Goal: Transaction & Acquisition: Purchase product/service

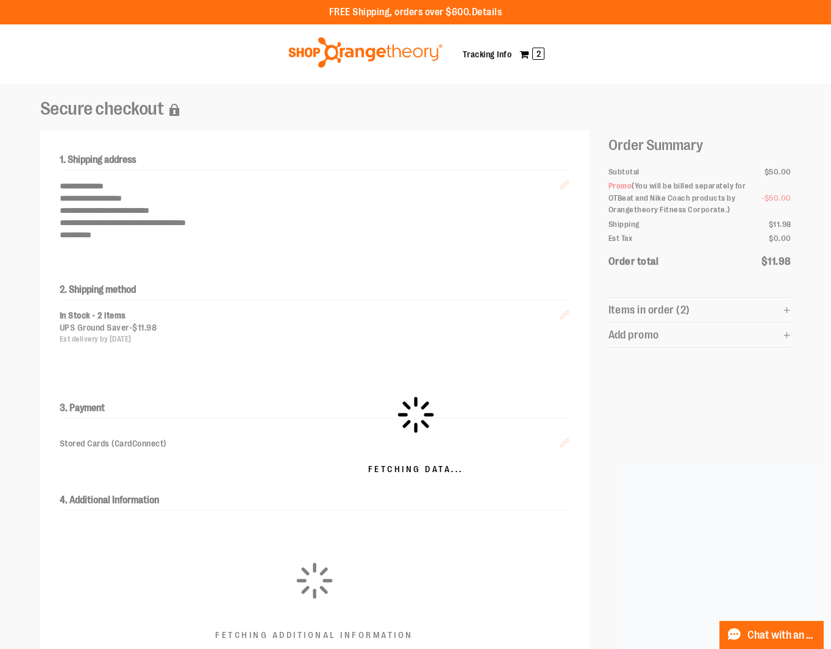
scroll to position [276, 0]
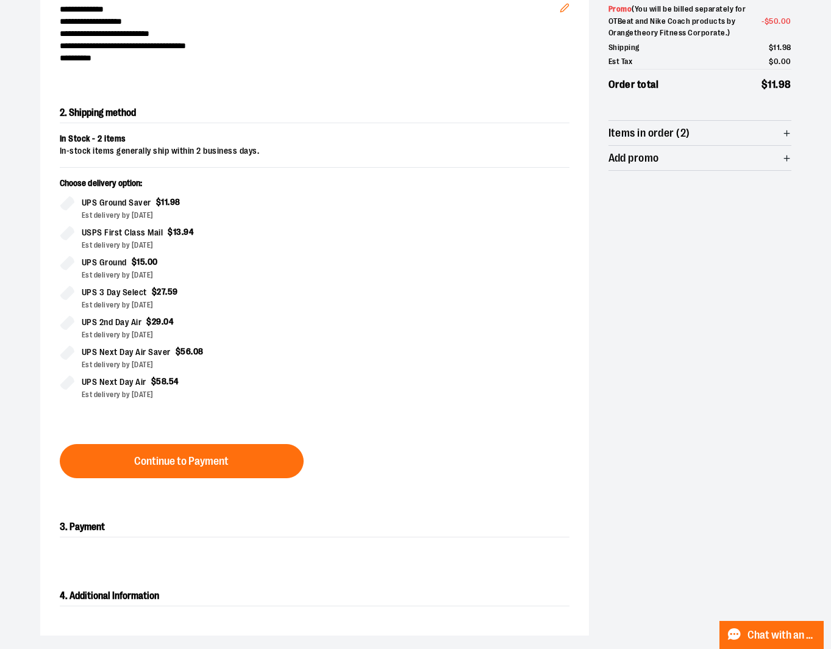
scroll to position [183, 0]
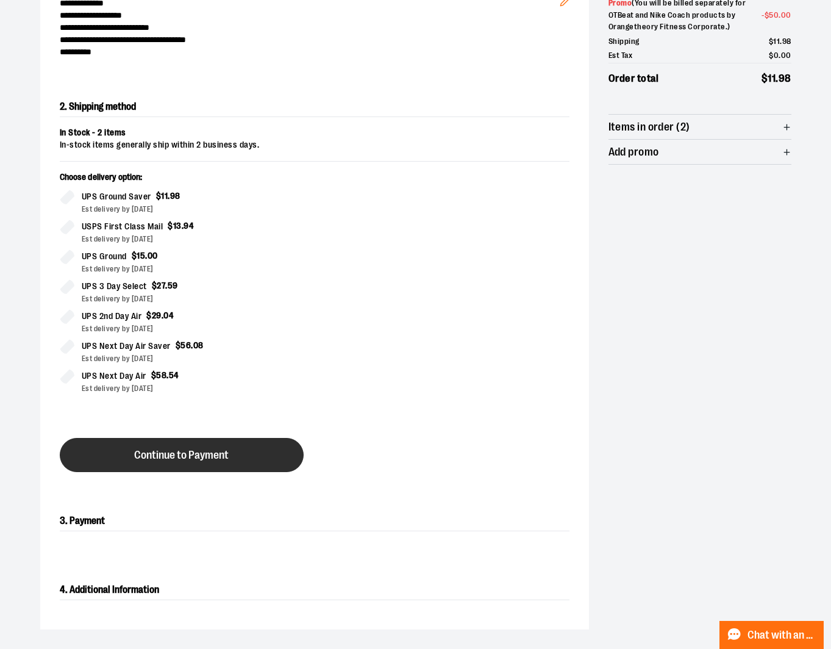
click at [216, 446] on button "Continue to Payment" at bounding box center [182, 455] width 244 height 34
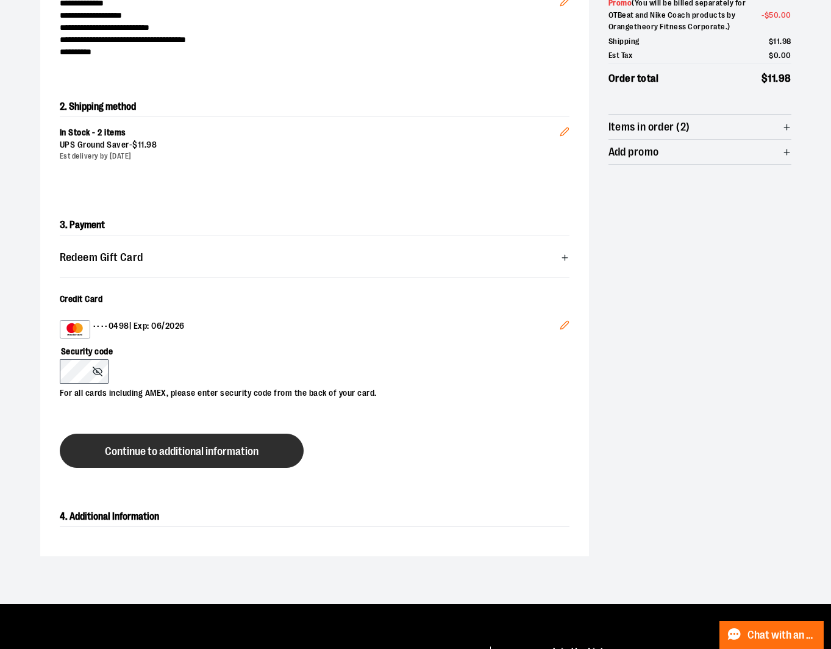
click at [205, 448] on span "Continue to additional information" at bounding box center [182, 452] width 154 height 12
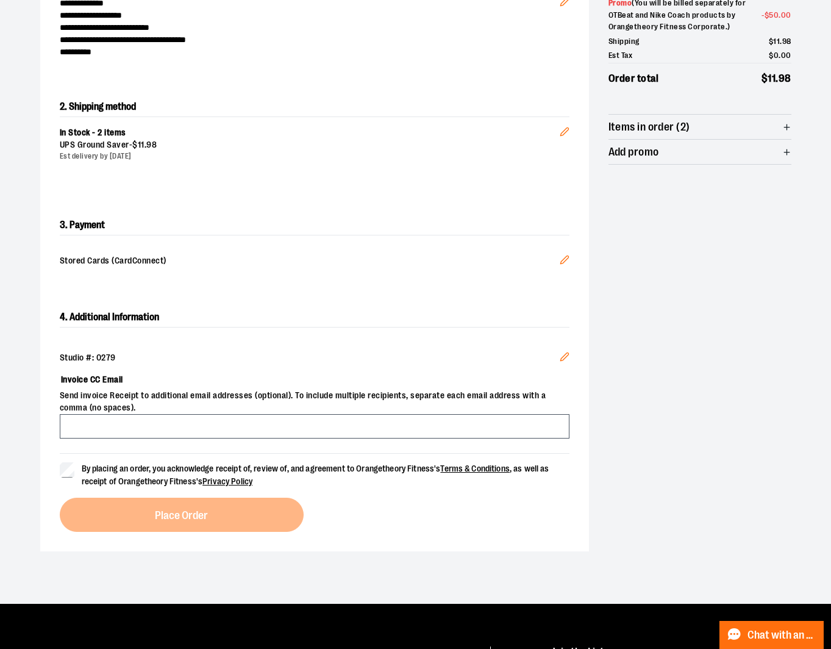
click at [566, 260] on icon "Edit" at bounding box center [565, 260] width 10 height 10
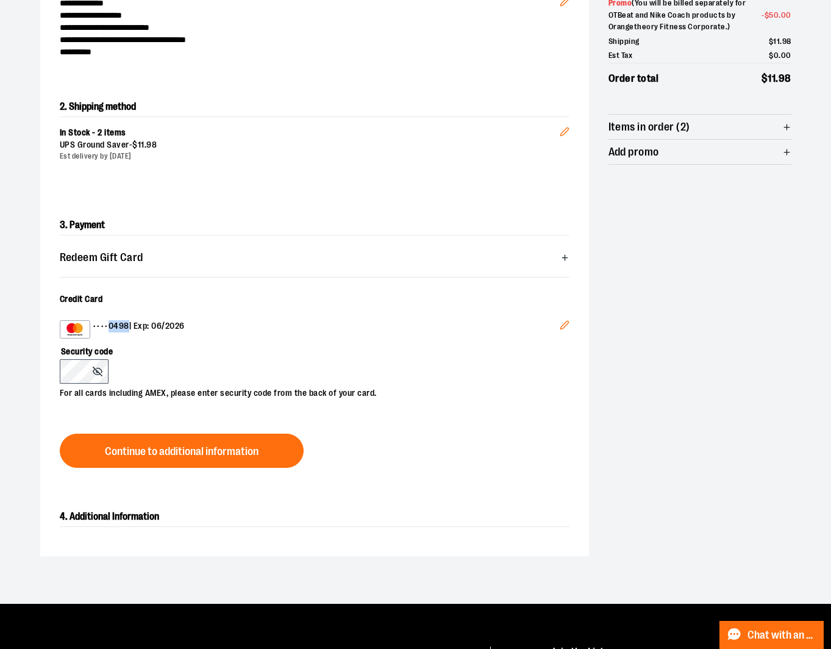
drag, startPoint x: 130, startPoint y: 324, endPoint x: 108, endPoint y: 327, distance: 22.1
click at [108, 327] on div "•••• 0498 | Exp: 06/2026" at bounding box center [310, 329] width 500 height 18
click at [147, 336] on div "•••• 0498 | Exp: 06/2026" at bounding box center [310, 329] width 500 height 18
click at [563, 322] on icon "Edit" at bounding box center [565, 325] width 10 height 10
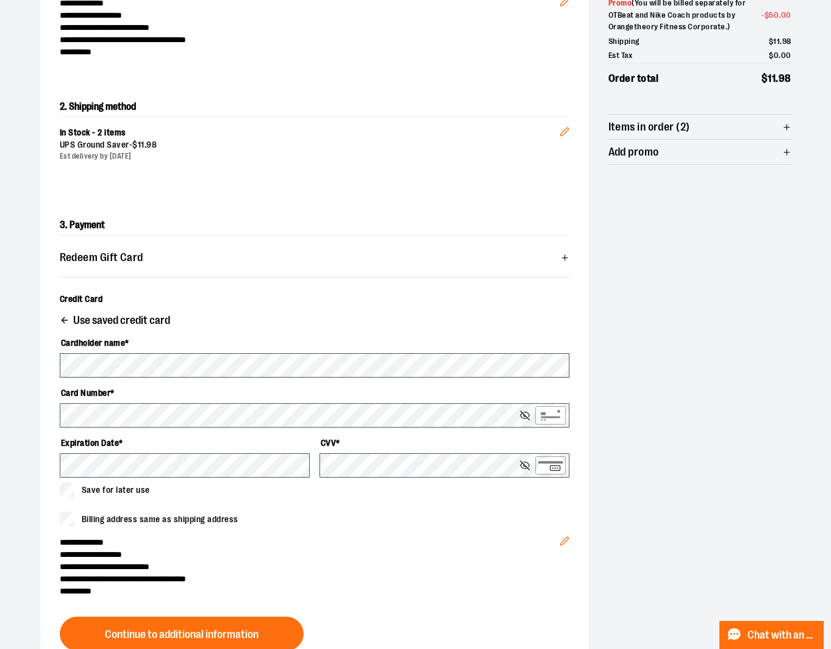
click at [560, 539] on icon "Edit" at bounding box center [565, 541] width 10 height 10
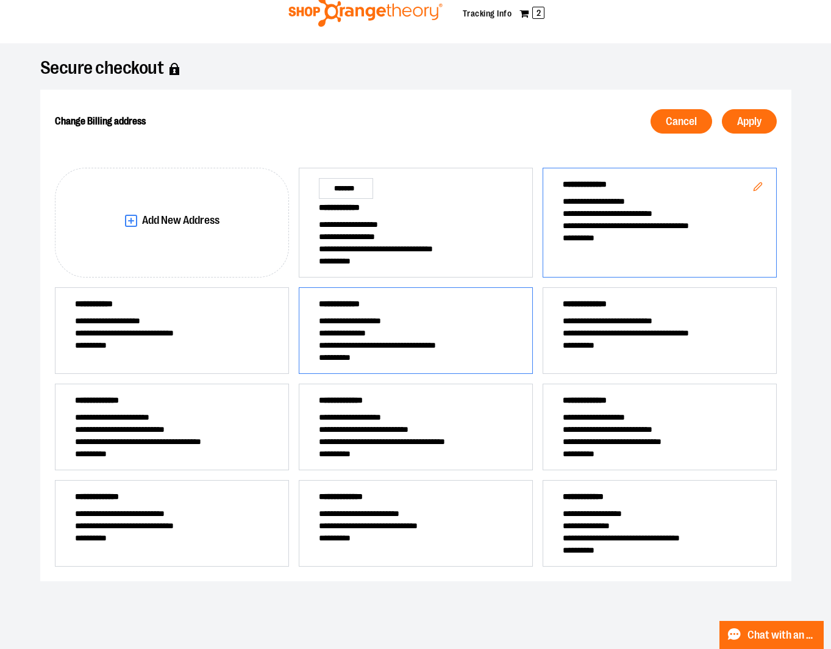
scroll to position [32, 0]
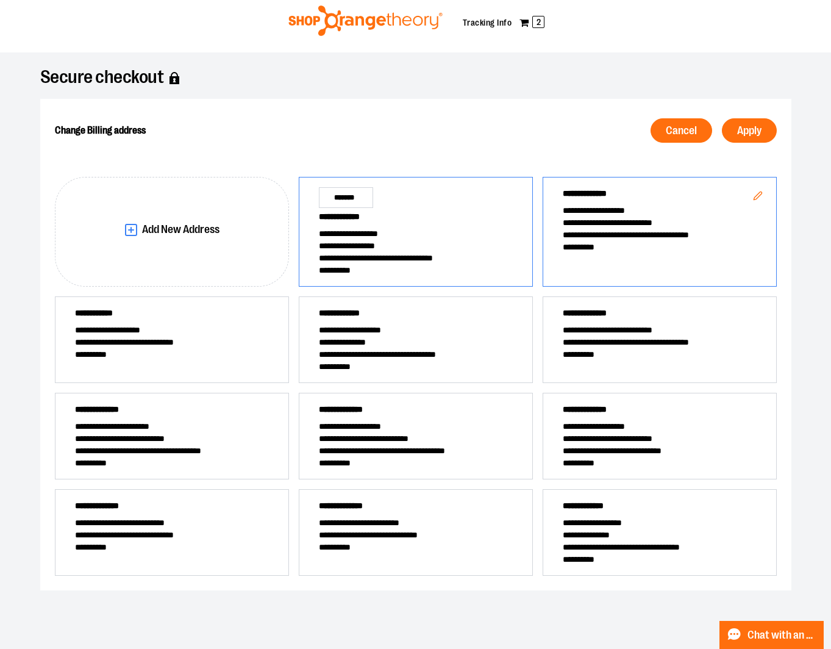
click at [366, 257] on span "**********" at bounding box center [416, 258] width 194 height 12
click at [745, 130] on span "Apply" at bounding box center [749, 131] width 24 height 12
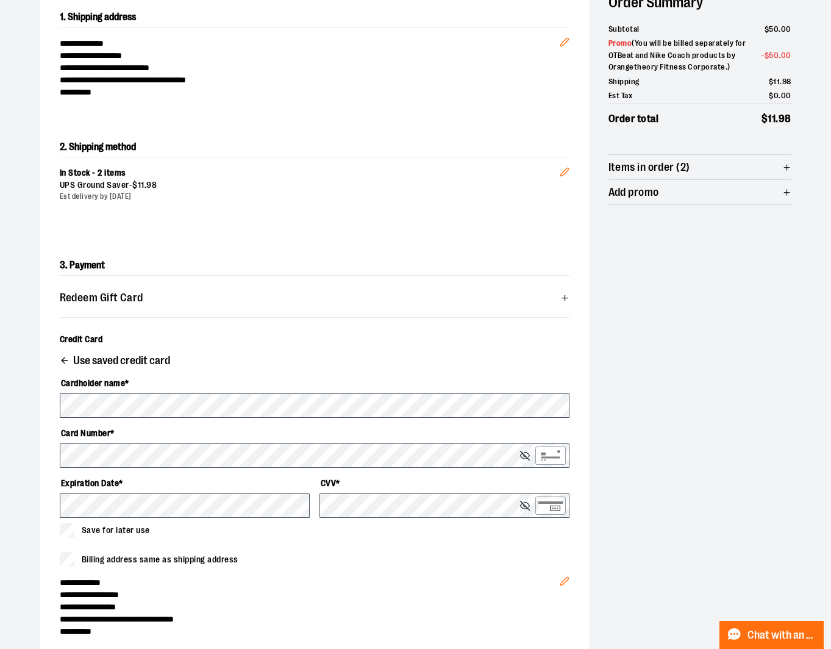
scroll to position [215, 0]
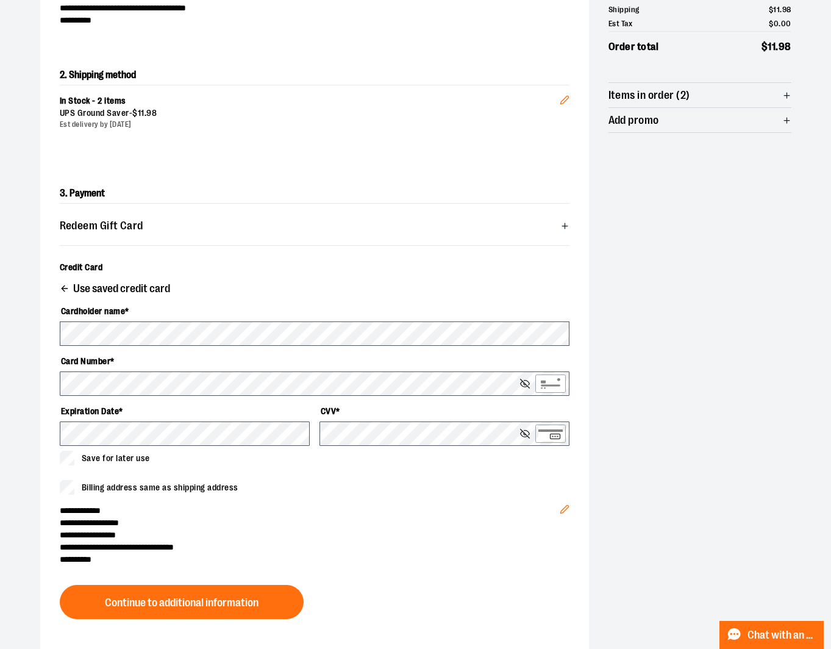
click at [109, 288] on span "Use saved credit card" at bounding box center [121, 289] width 97 height 12
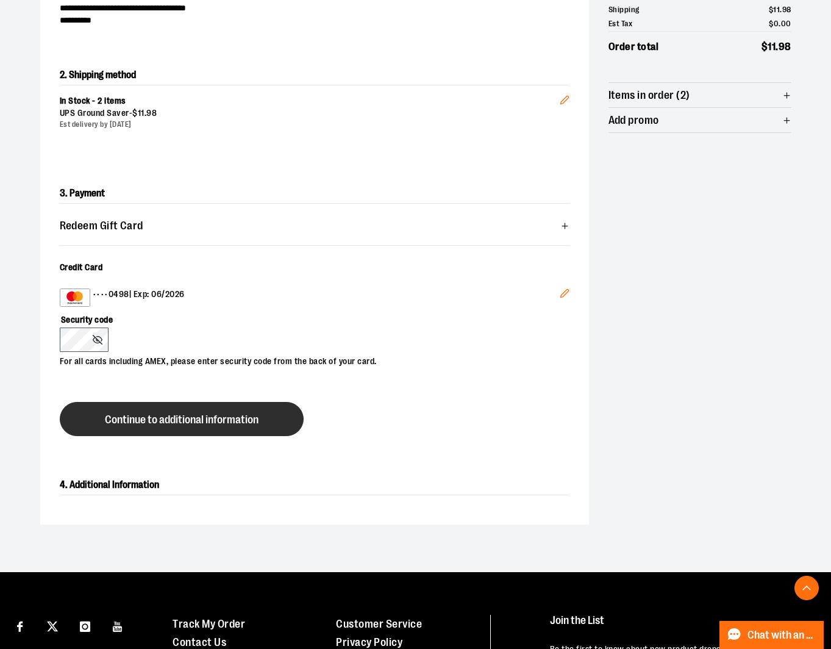
click at [134, 426] on button "Continue to additional information" at bounding box center [182, 419] width 244 height 34
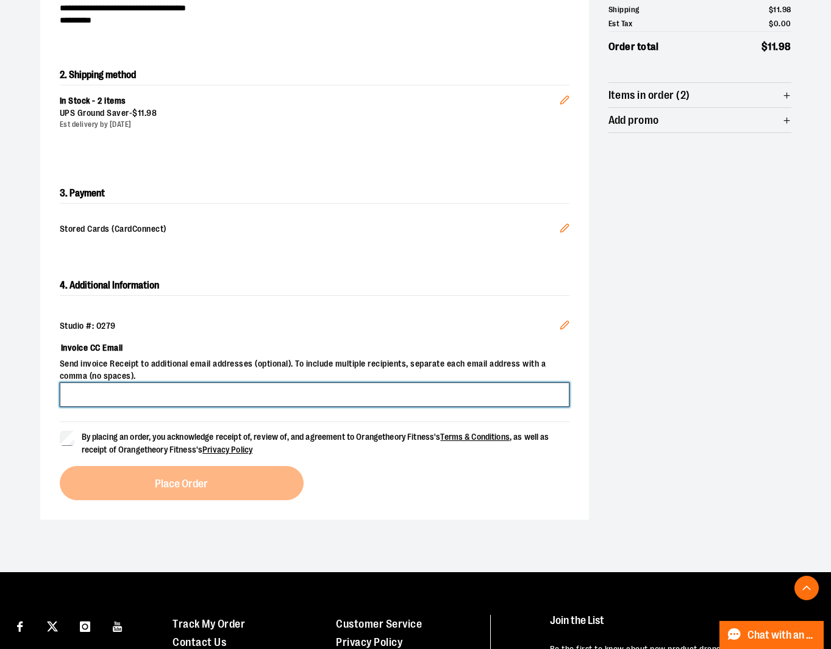
click at [126, 400] on input "Invoice CC Email" at bounding box center [315, 394] width 510 height 24
type input "**********"
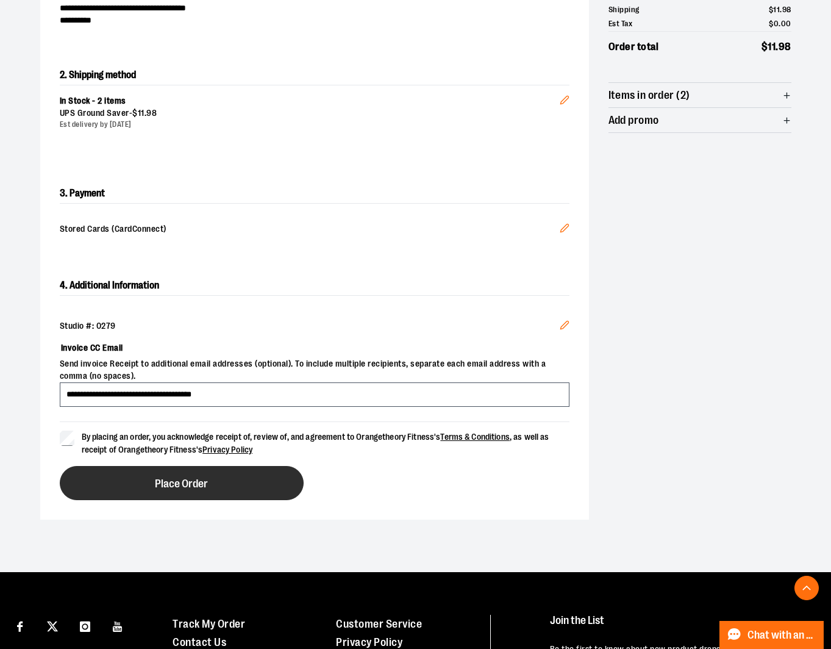
click at [184, 479] on span "Place Order" at bounding box center [181, 484] width 53 height 12
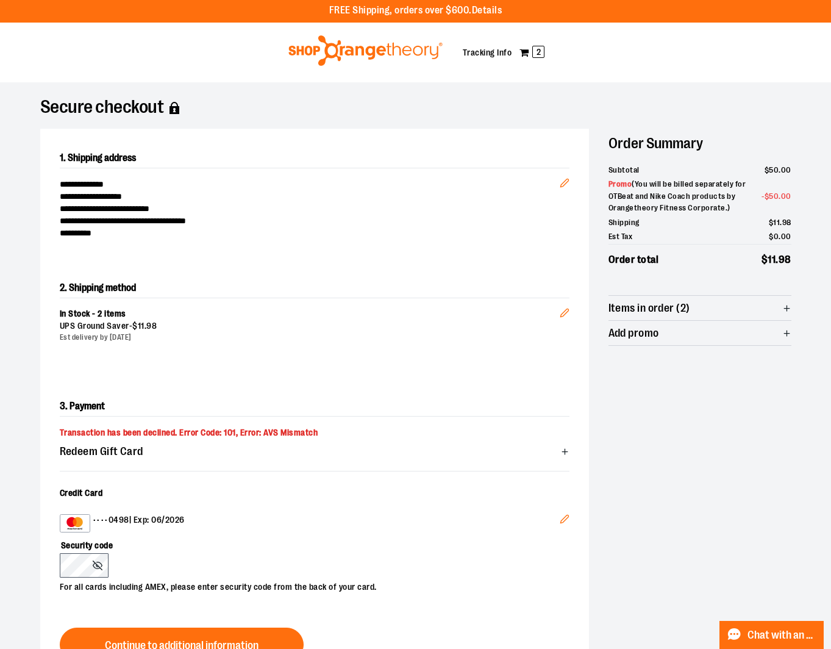
scroll to position [0, 0]
